Goal: Find specific fact: Find specific fact

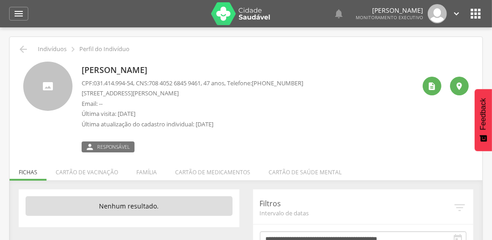
drag, startPoint x: 82, startPoint y: 71, endPoint x: 228, endPoint y: 67, distance: 145.9
click at [228, 67] on p "[PERSON_NAME]" at bounding box center [192, 70] width 221 height 12
copy p "[PERSON_NAME]"
drag, startPoint x: 96, startPoint y: 82, endPoint x: 135, endPoint y: 81, distance: 39.2
click at [133, 81] on span "031.414.994-54" at bounding box center [113, 83] width 40 height 8
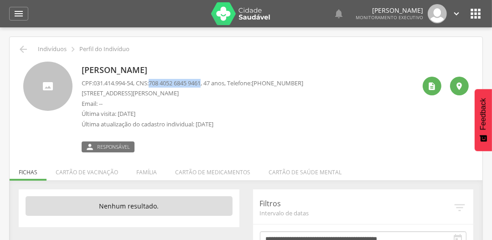
drag, startPoint x: 155, startPoint y: 82, endPoint x: 209, endPoint y: 86, distance: 54.4
click at [200, 86] on span "708 4052 6845 9461" at bounding box center [175, 83] width 52 height 8
copy span "708 4052 6845 9461"
drag, startPoint x: 95, startPoint y: 82, endPoint x: 136, endPoint y: 86, distance: 41.1
click at [133, 86] on span "031.414.994-54" at bounding box center [113, 83] width 40 height 8
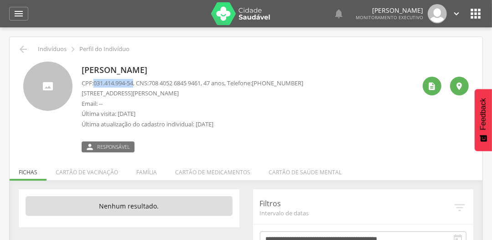
copy span "031.414.994-54"
